Goal: Transaction & Acquisition: Purchase product/service

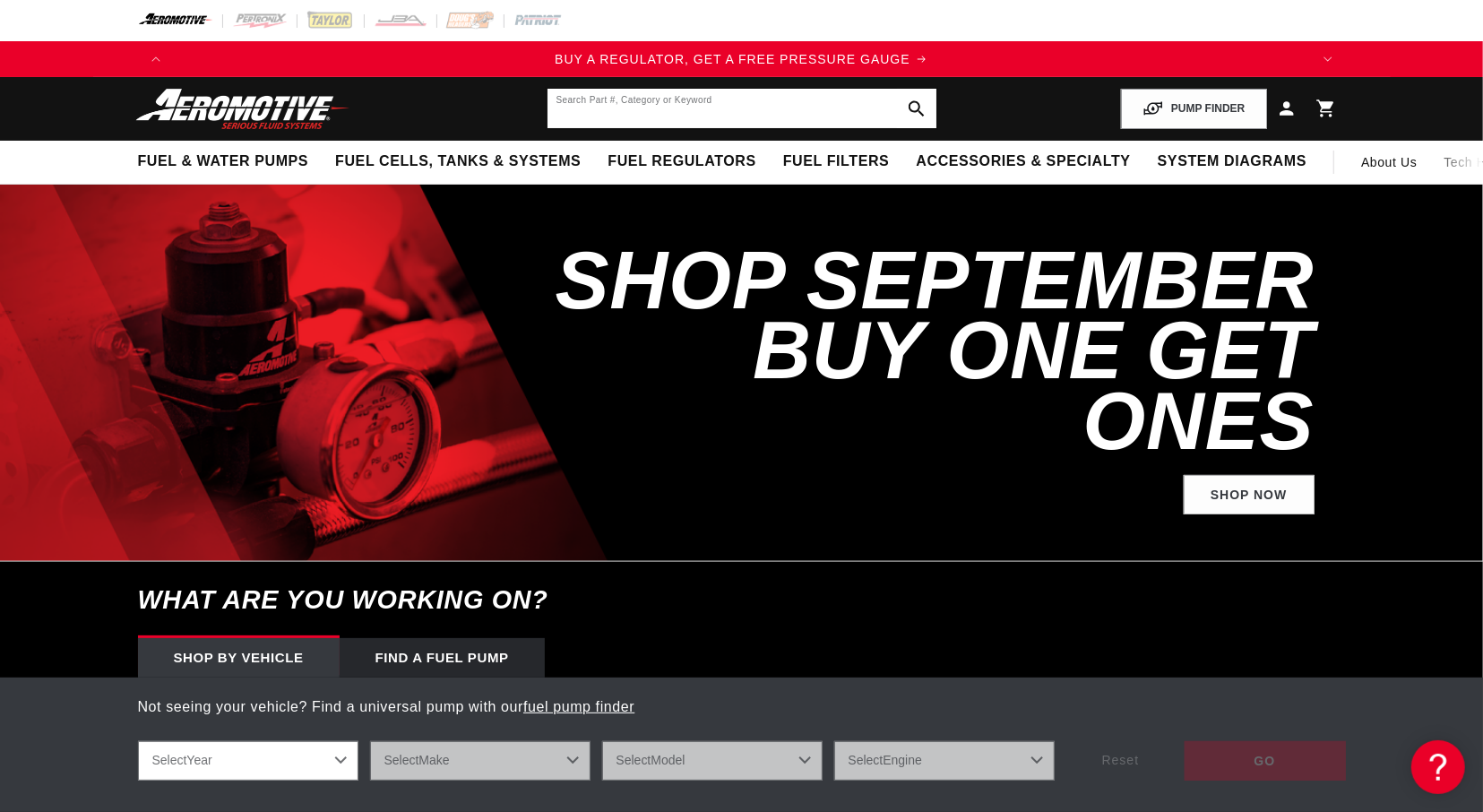
click at [589, 115] on input "text" at bounding box center [741, 107] width 389 height 39
paste input "18357"
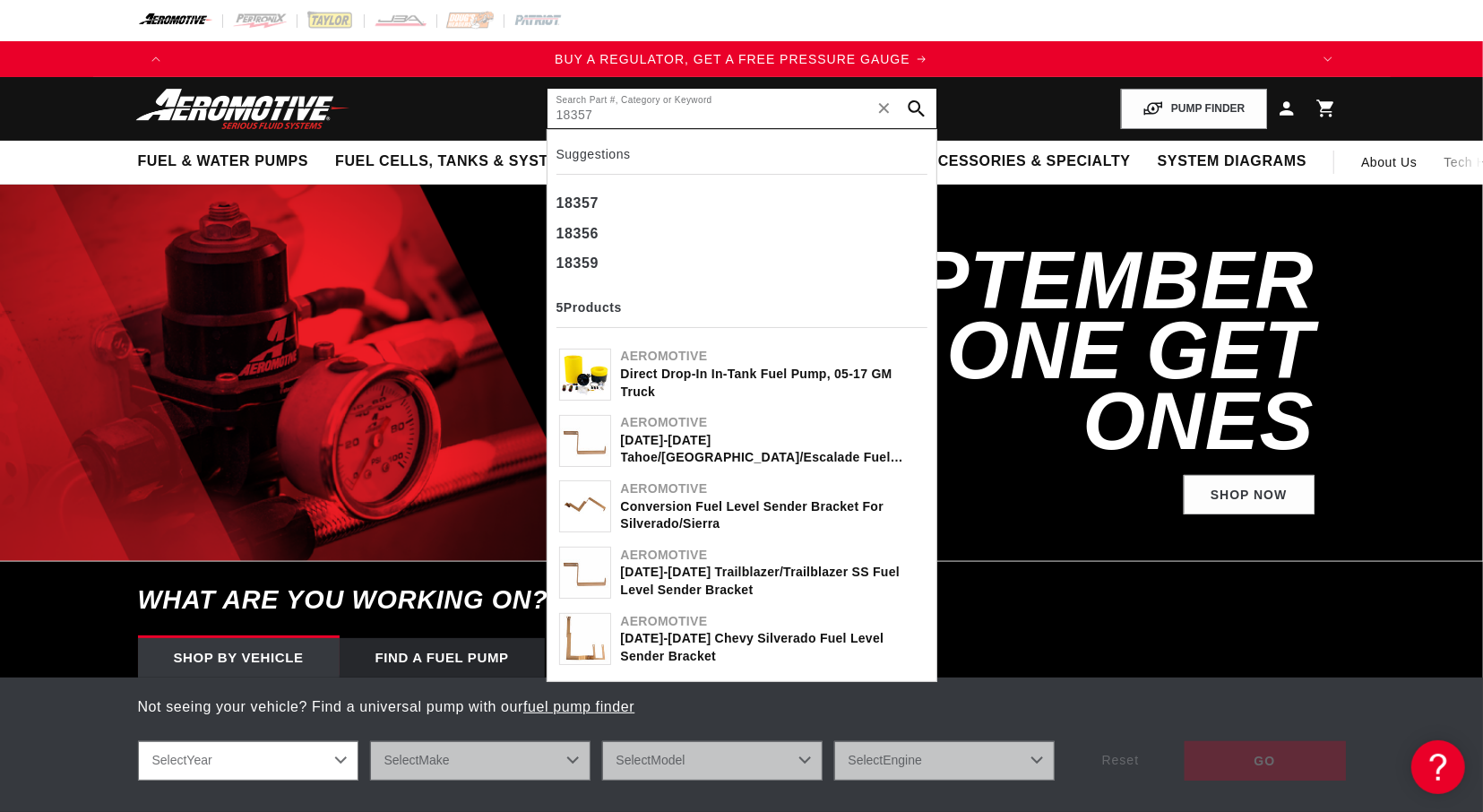
type input "18357"
click at [922, 110] on icon "search button" at bounding box center [916, 108] width 17 height 17
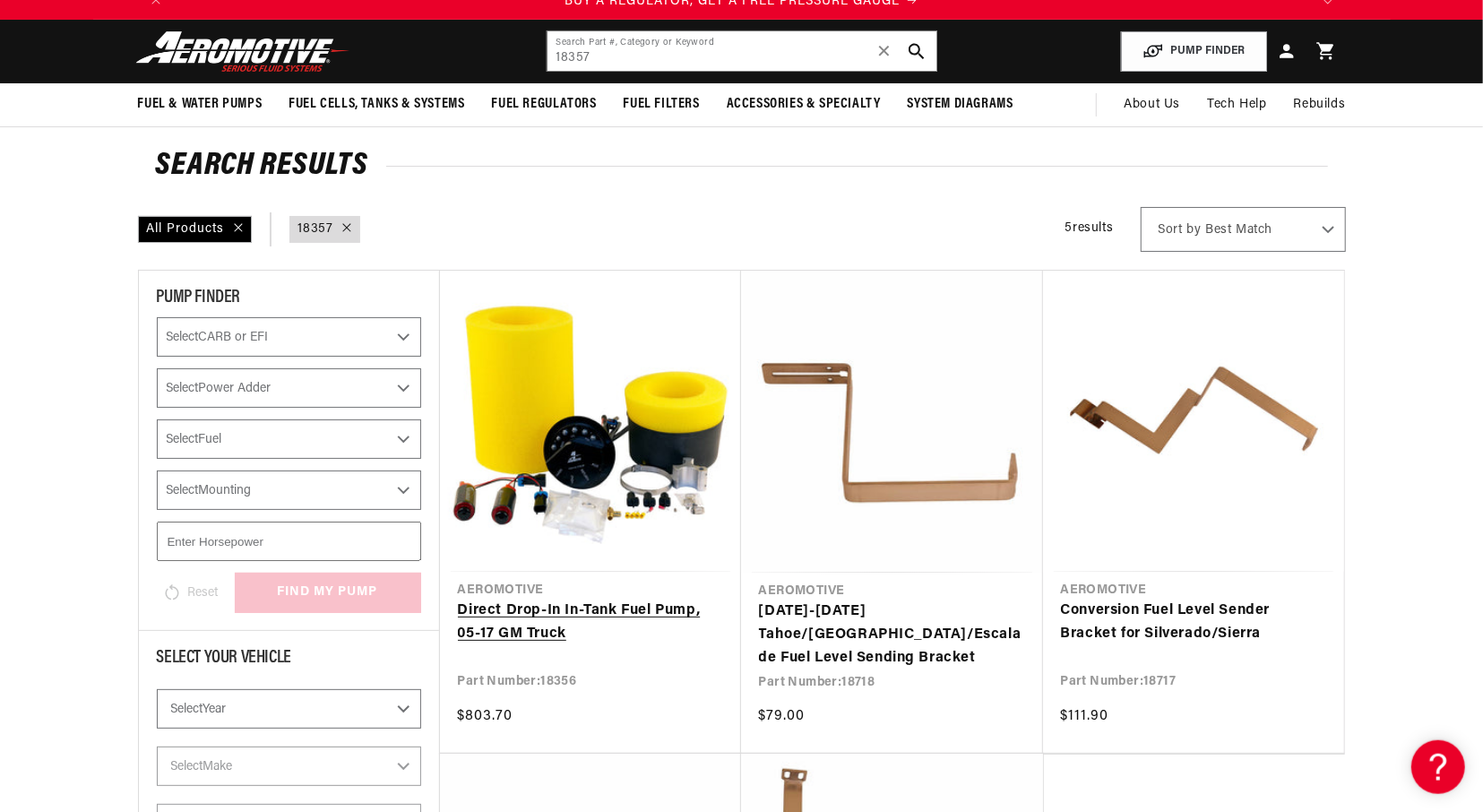
scroll to position [187, 0]
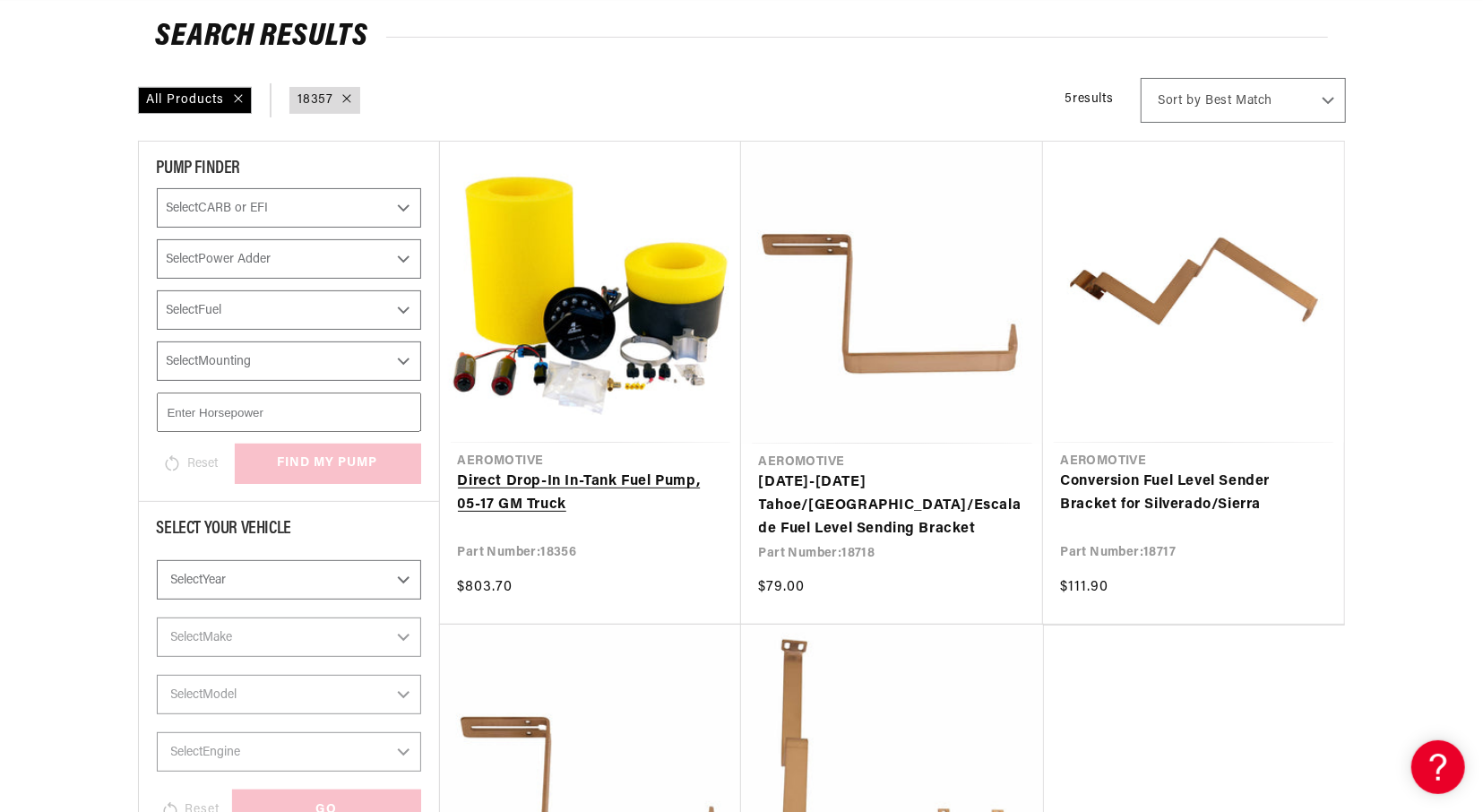
click at [549, 471] on link "Direct Drop-In In-Tank Fuel Pump, 05-17 GM Truck" at bounding box center [590, 493] width 265 height 46
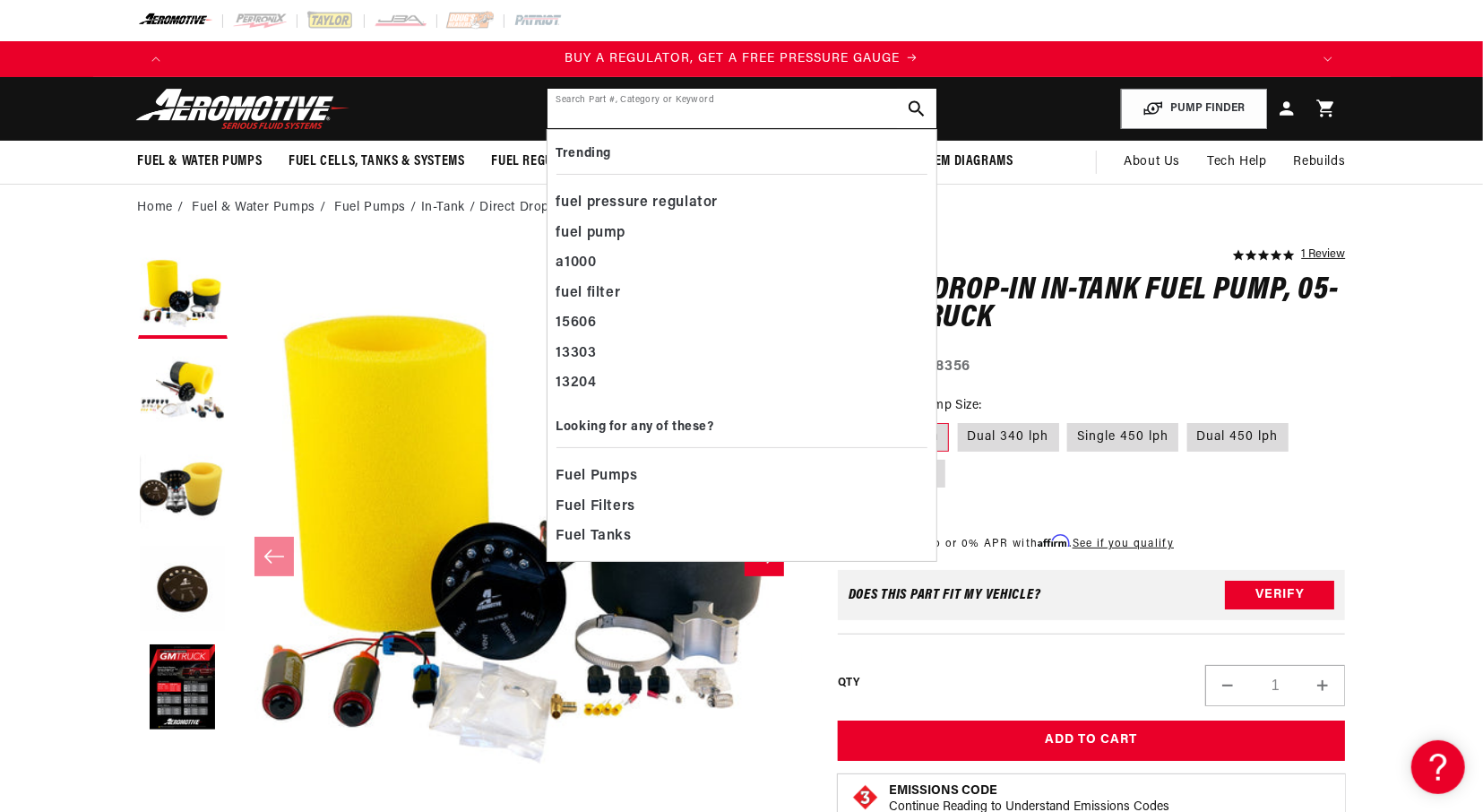
paste input "18357"
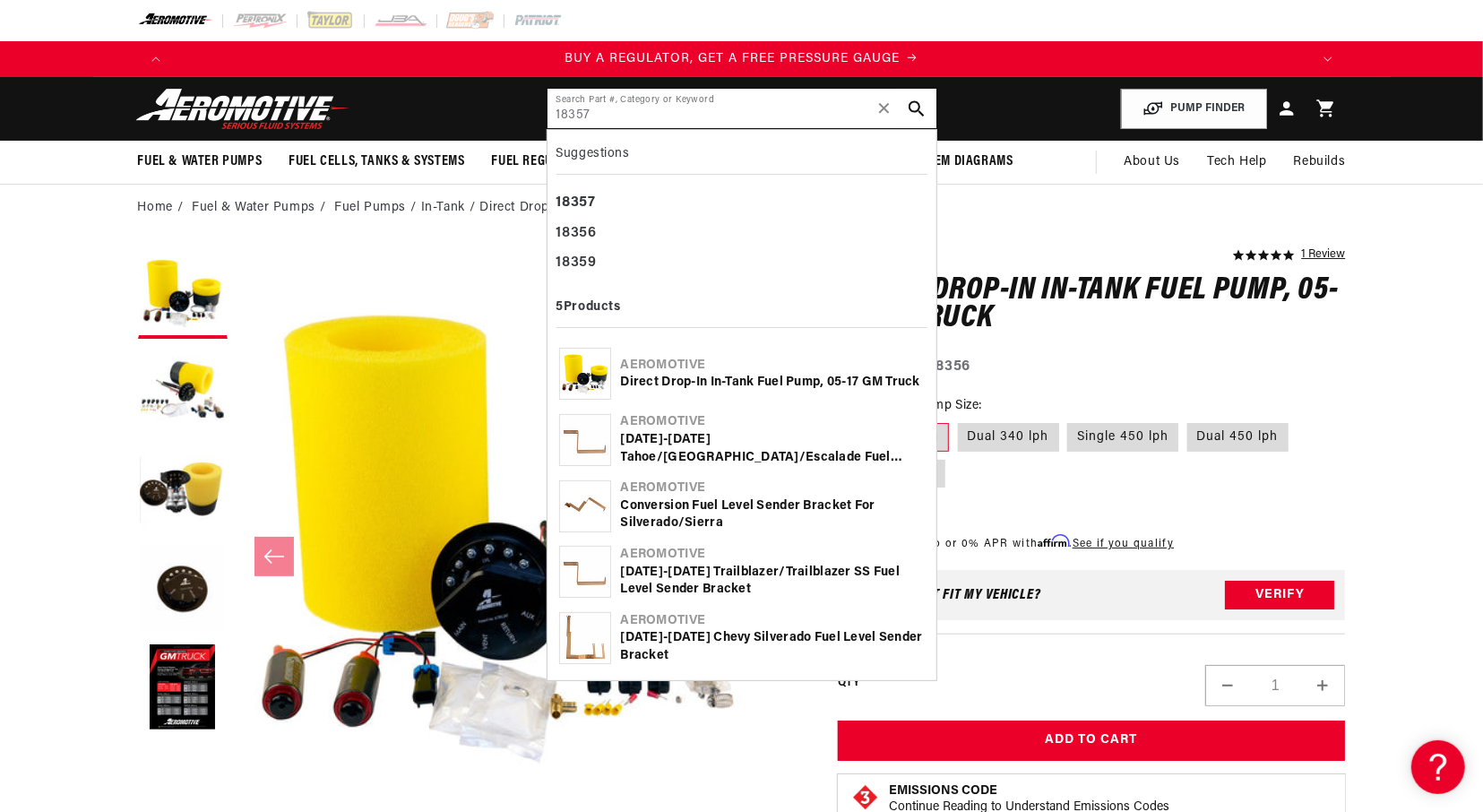
type input "18357"
click at [1130, 376] on div "Part Number: 18356" at bounding box center [1092, 368] width 508 height 24
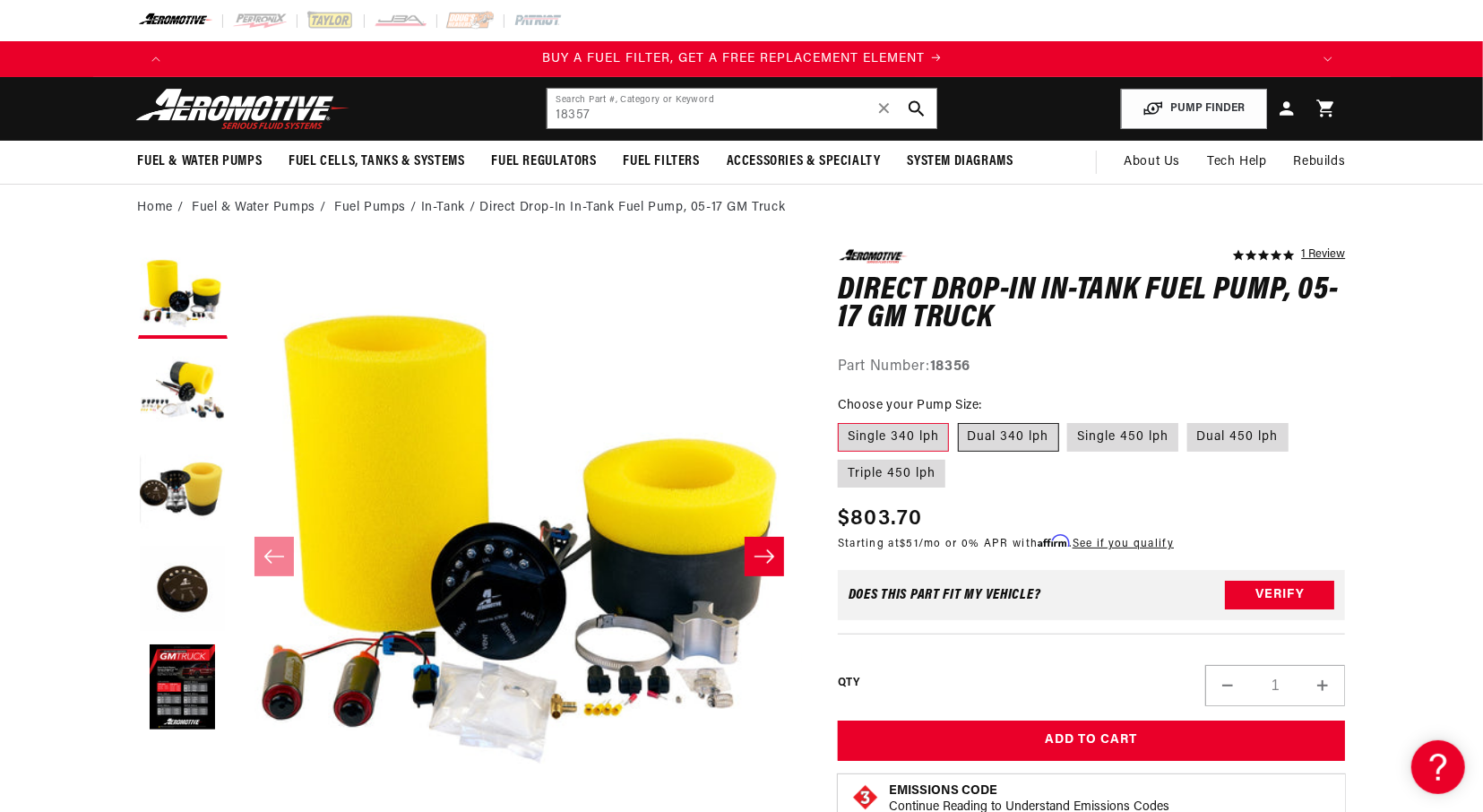
scroll to position [0, 1136]
click at [985, 436] on label "Dual 340 lph" at bounding box center [1008, 437] width 101 height 28
click at [959, 421] on input "Dual 340 lph" at bounding box center [958, 420] width 1 height 1
radio input "true"
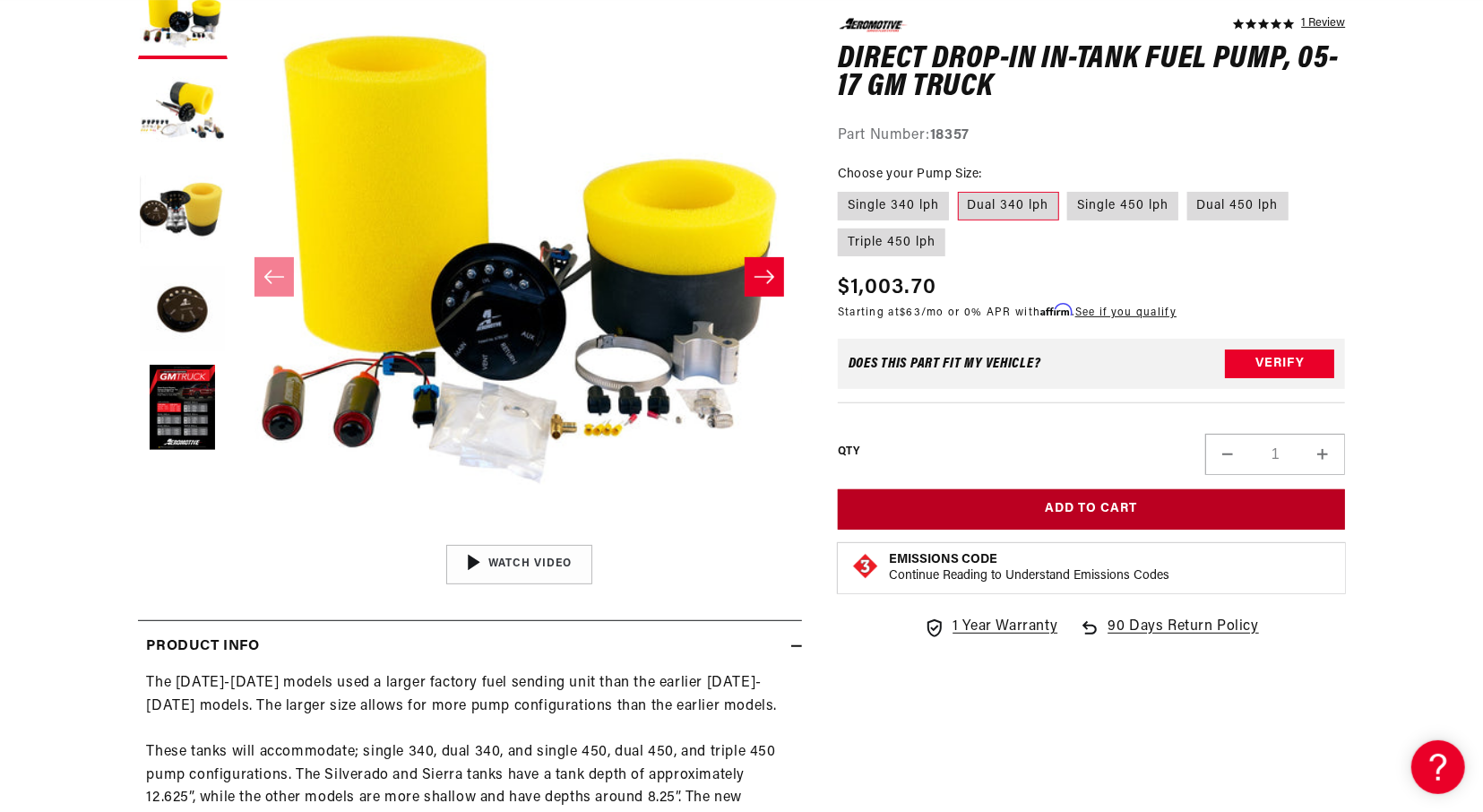
scroll to position [0, 2272]
click at [1089, 502] on button "Add to Cart" at bounding box center [1092, 509] width 508 height 40
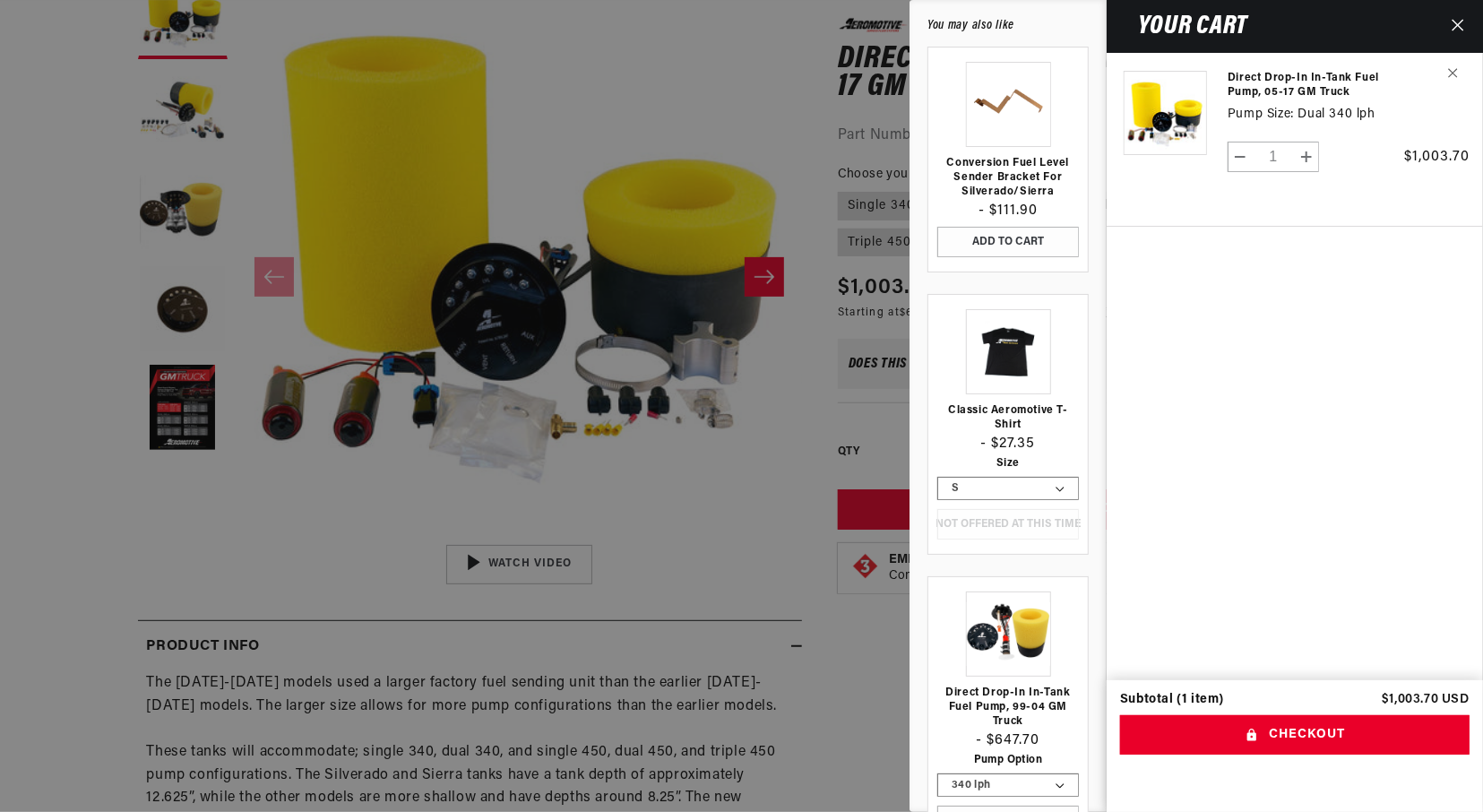
click at [1454, 27] on icon "Close" at bounding box center [1458, 25] width 13 height 13
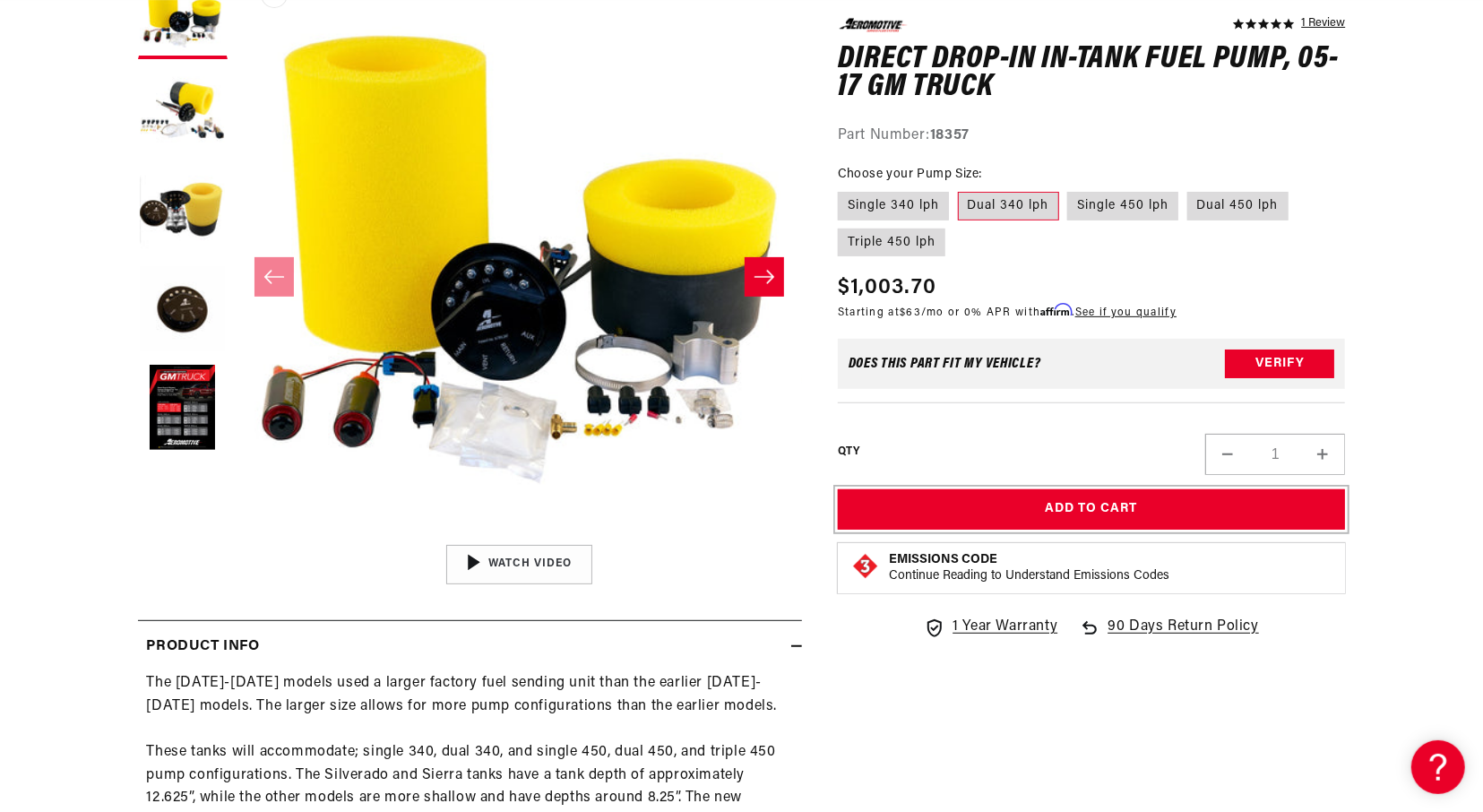
scroll to position [0, 1136]
